Goal: Information Seeking & Learning: Learn about a topic

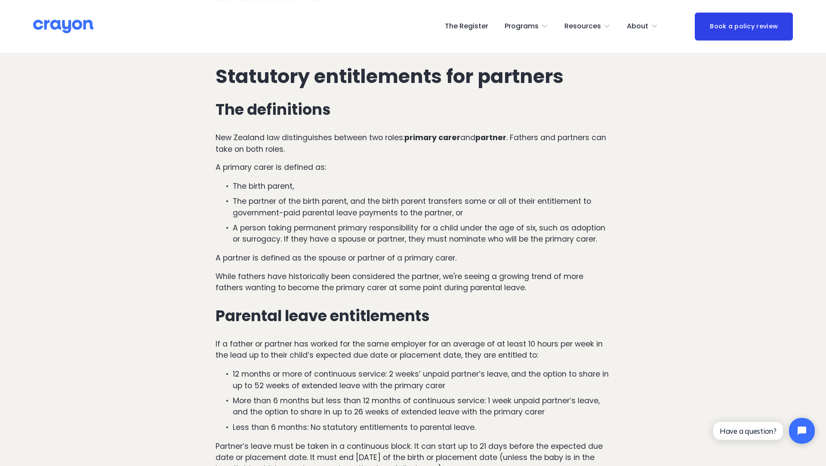
scroll to position [699, 0]
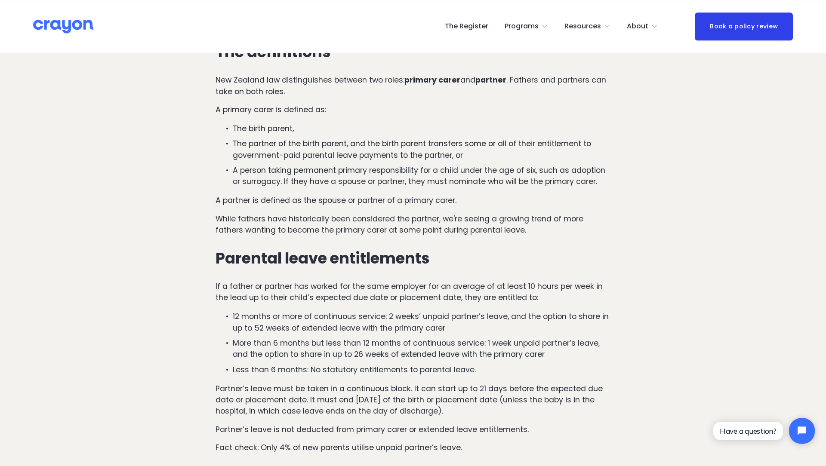
scroll to position [757, 0]
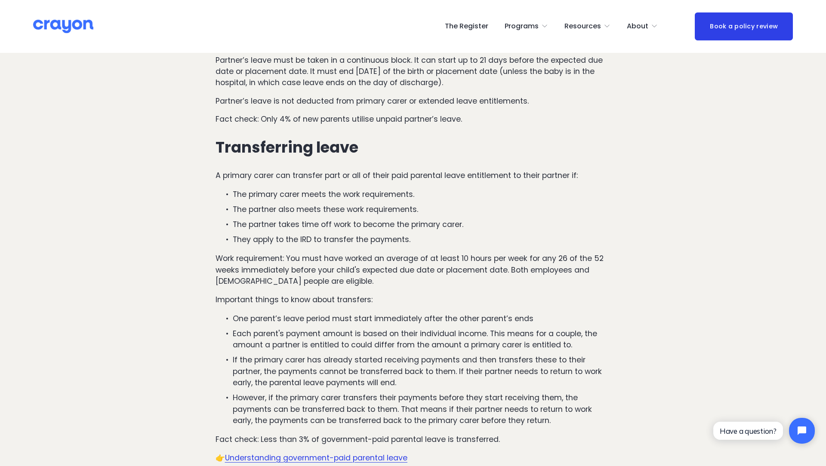
scroll to position [1087, 0]
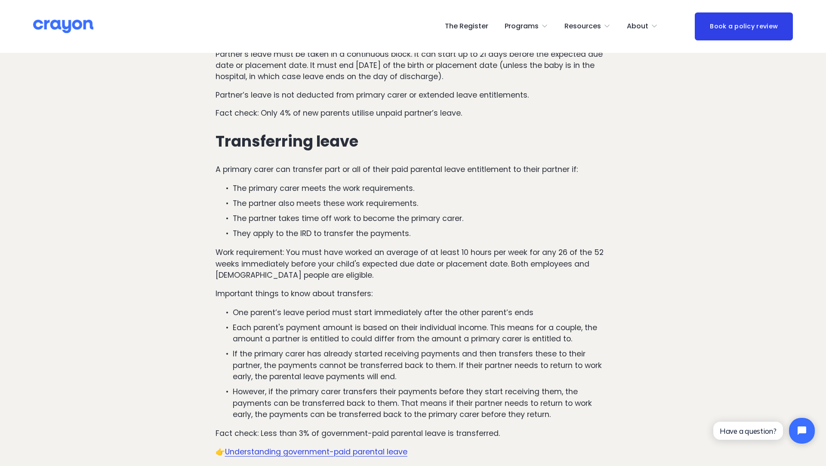
click at [105, 202] on article "What parental leave are dads and partners entitled to? A guide for NZ employers…" at bounding box center [413, 375] width 826 height 2824
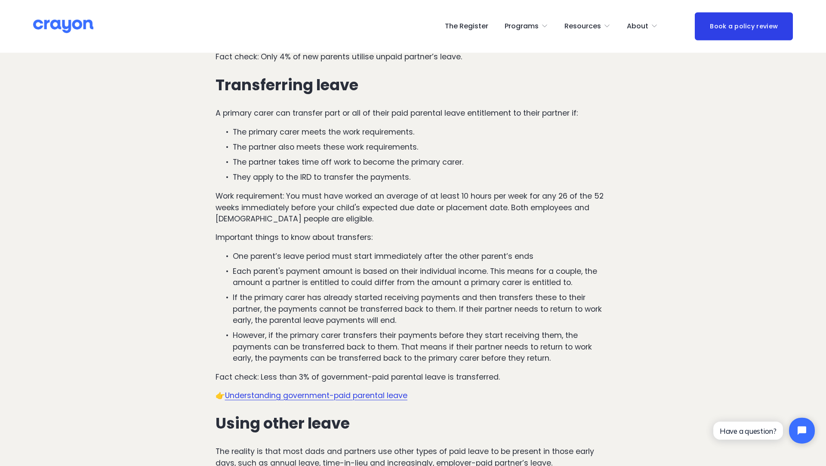
scroll to position [1150, 0]
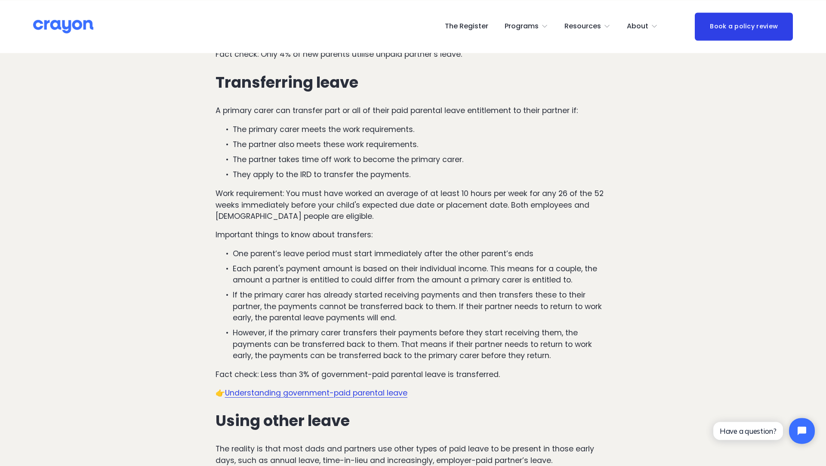
click at [105, 202] on article "What parental leave are dads and partners entitled to? A guide for NZ employers…" at bounding box center [413, 316] width 826 height 2824
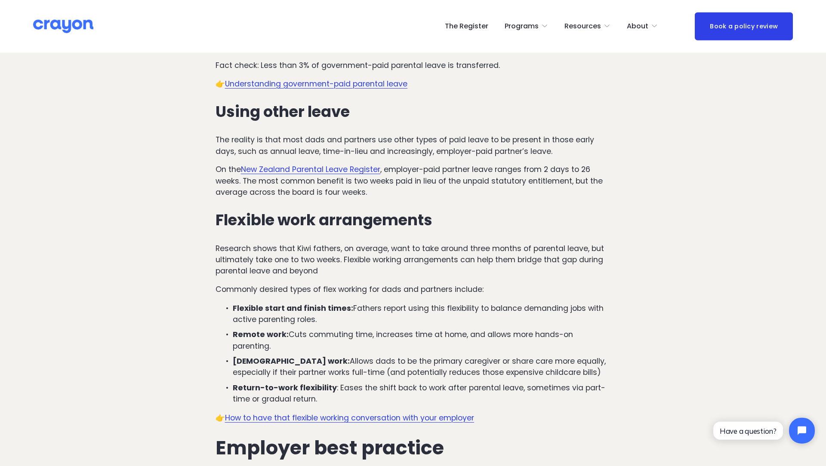
scroll to position [1460, 0]
click at [635, 192] on article "What parental leave are dads and partners entitled to? A guide for NZ employers…" at bounding box center [413, 6] width 826 height 2824
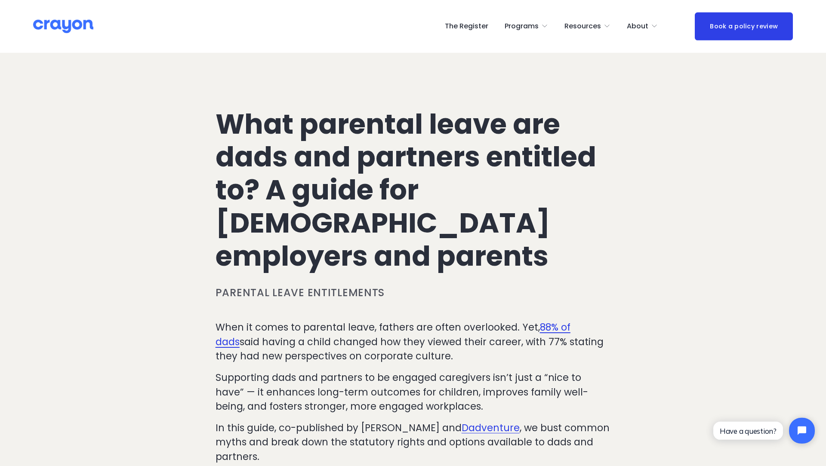
scroll to position [0, 0]
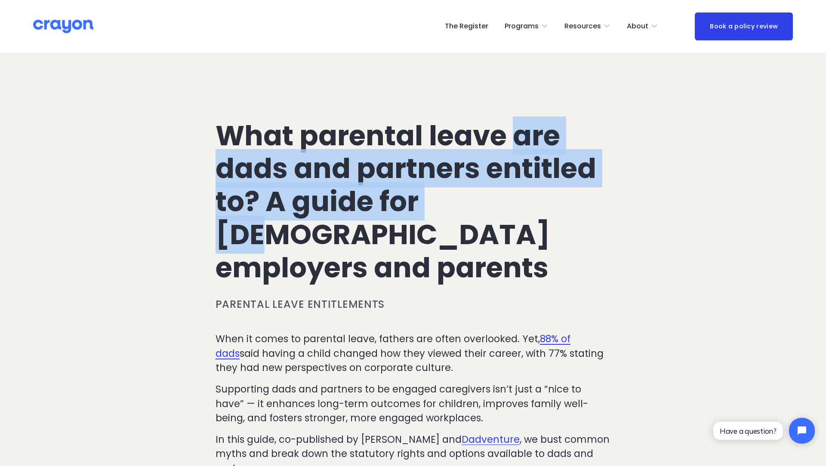
drag, startPoint x: 457, startPoint y: 5, endPoint x: 425, endPoint y: 40, distance: 47.2
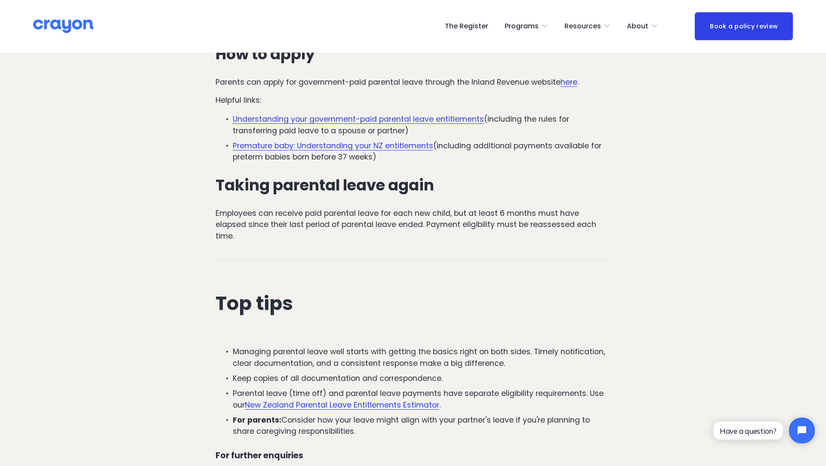
scroll to position [2026, 0]
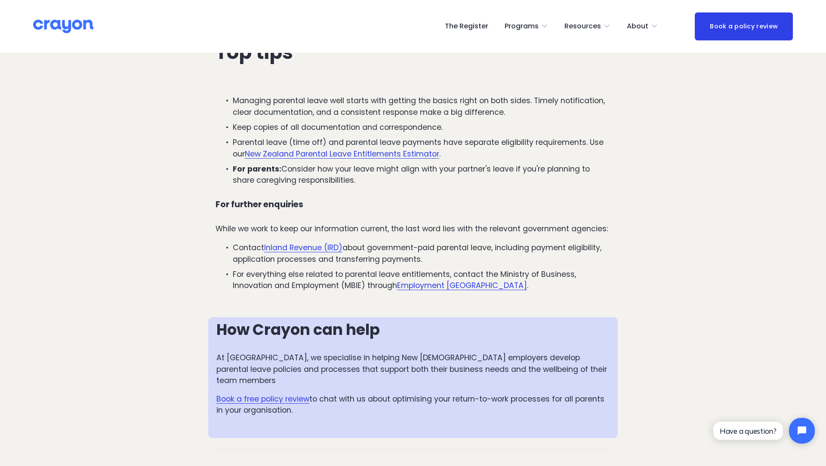
scroll to position [2278, 0]
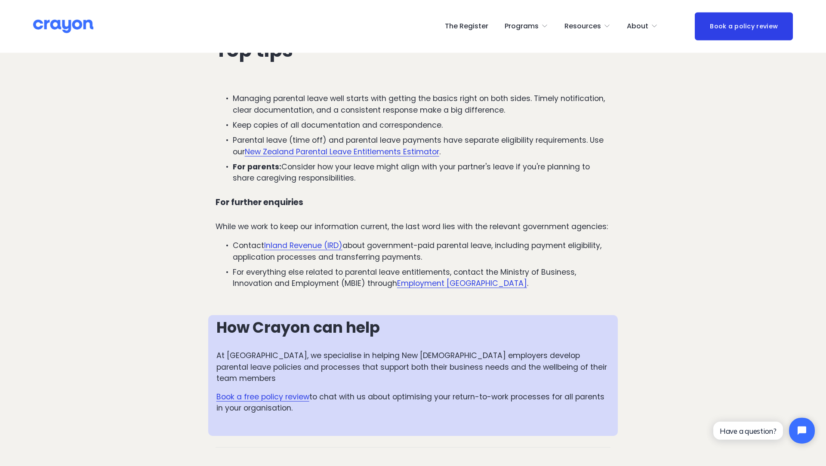
drag, startPoint x: 227, startPoint y: 241, endPoint x: 204, endPoint y: 206, distance: 41.4
